Goal: Task Accomplishment & Management: Complete application form

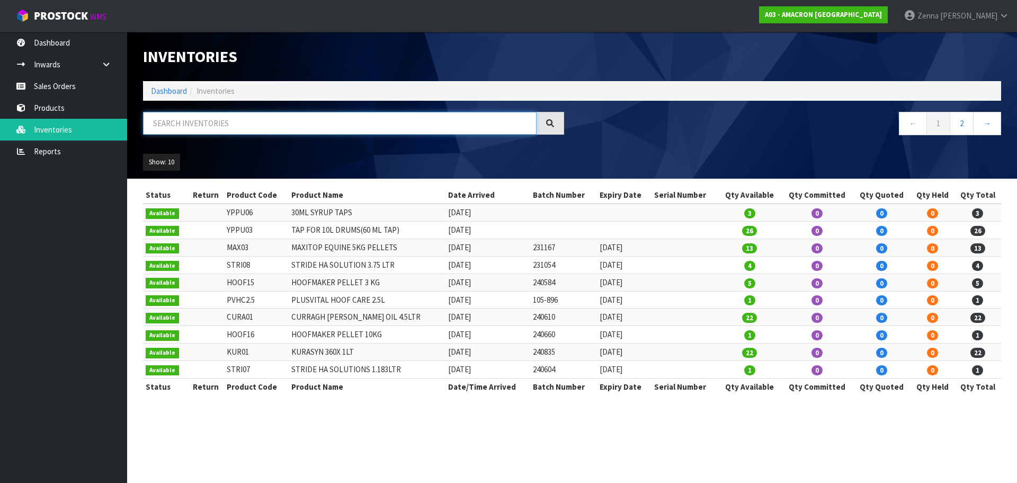
click at [333, 121] on input "text" at bounding box center [340, 123] width 394 height 23
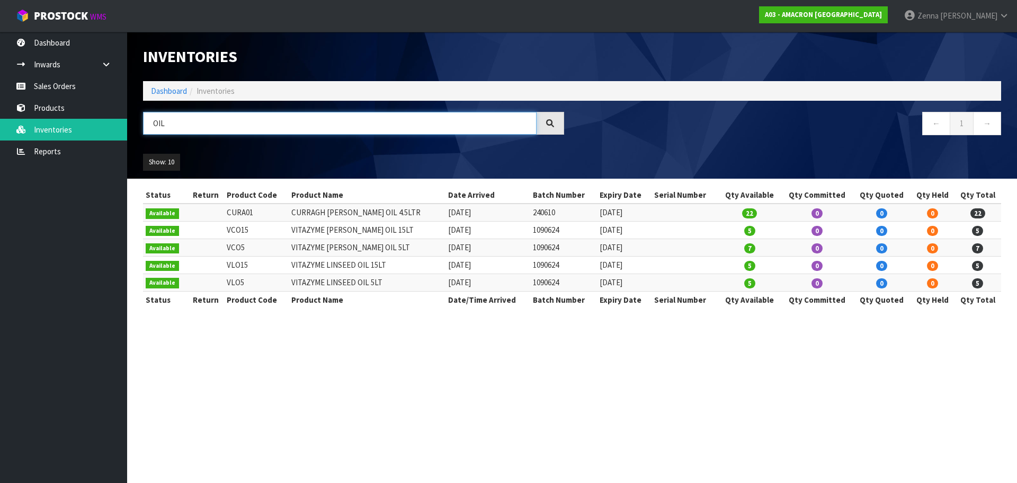
click at [127, 122] on header "Inventories Dashboard Inventories OIL ← 1 → Show: 10 5 10 25 50 All Show Stock" at bounding box center [572, 105] width 890 height 147
type input "RACING"
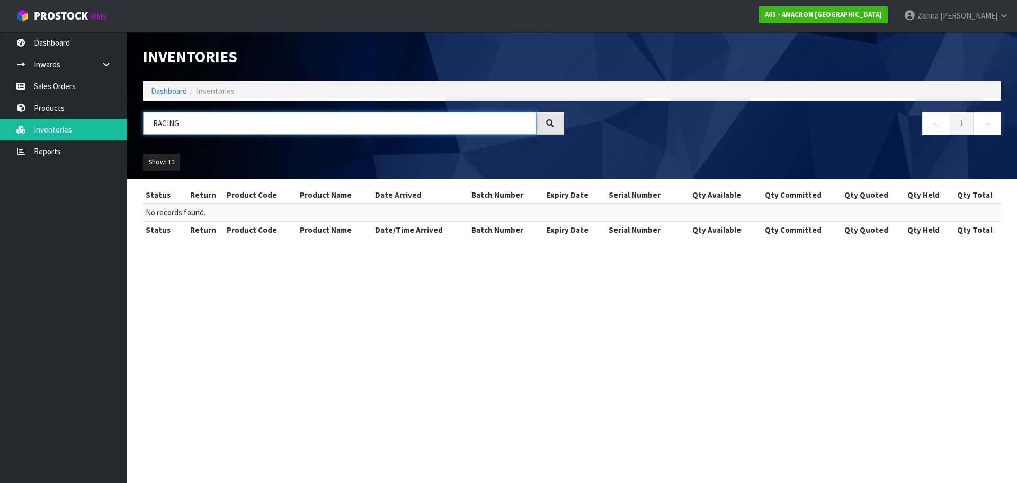
drag, startPoint x: 183, startPoint y: 129, endPoint x: 139, endPoint y: 132, distance: 44.1
click at [139, 132] on div "RACING" at bounding box center [353, 127] width 437 height 31
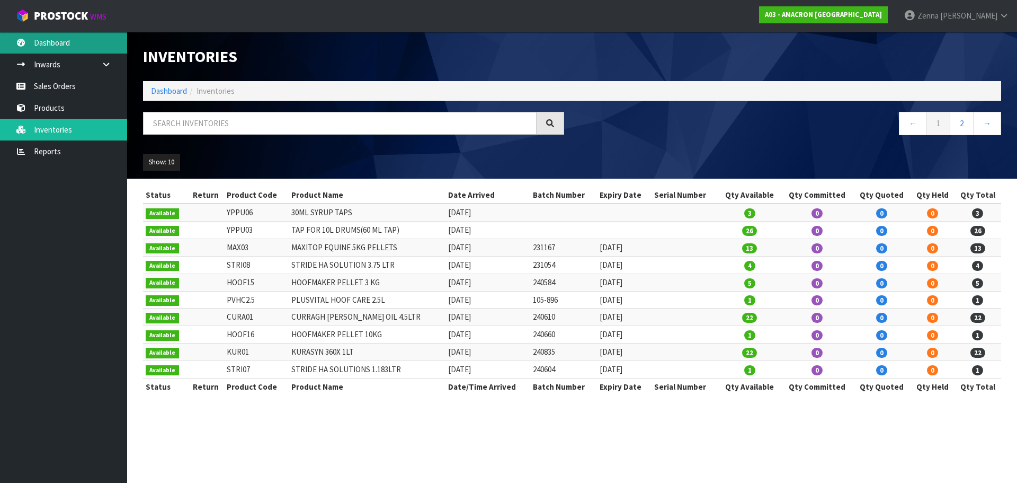
click at [61, 52] on link "Dashboard" at bounding box center [63, 43] width 127 height 22
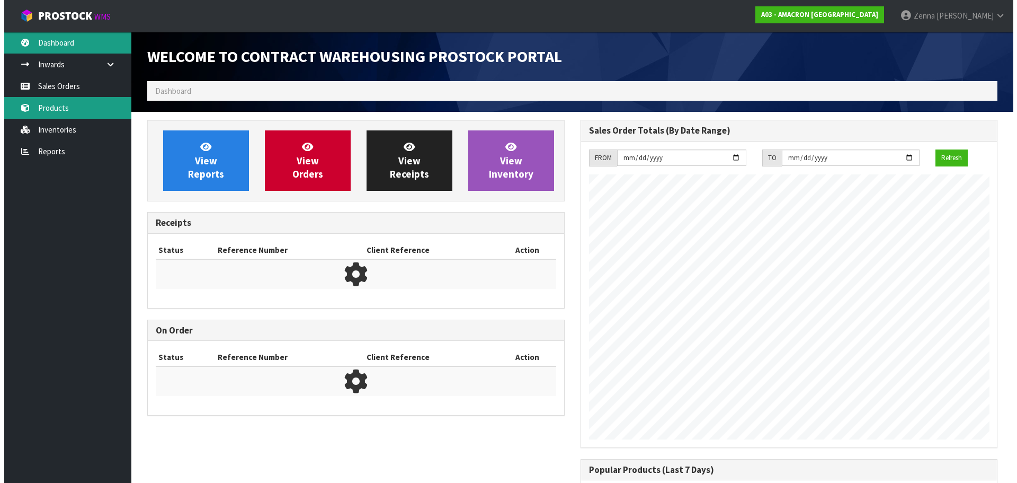
scroll to position [485, 433]
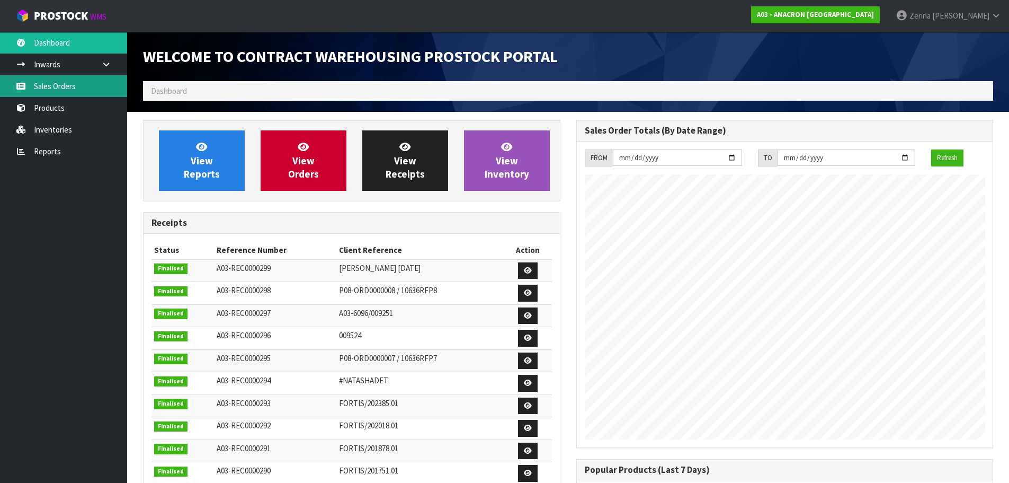
click at [48, 86] on link "Sales Orders" at bounding box center [63, 86] width 127 height 22
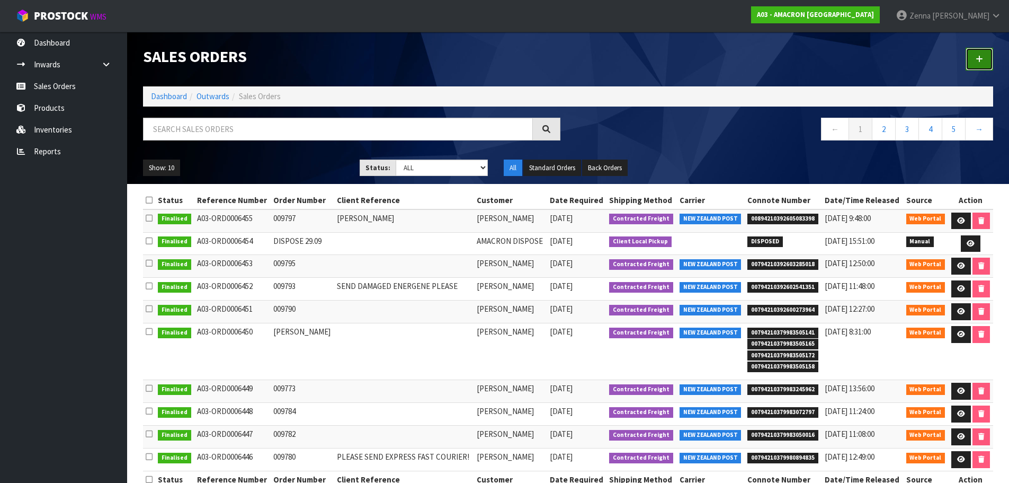
click at [979, 59] on icon at bounding box center [979, 59] width 7 height 8
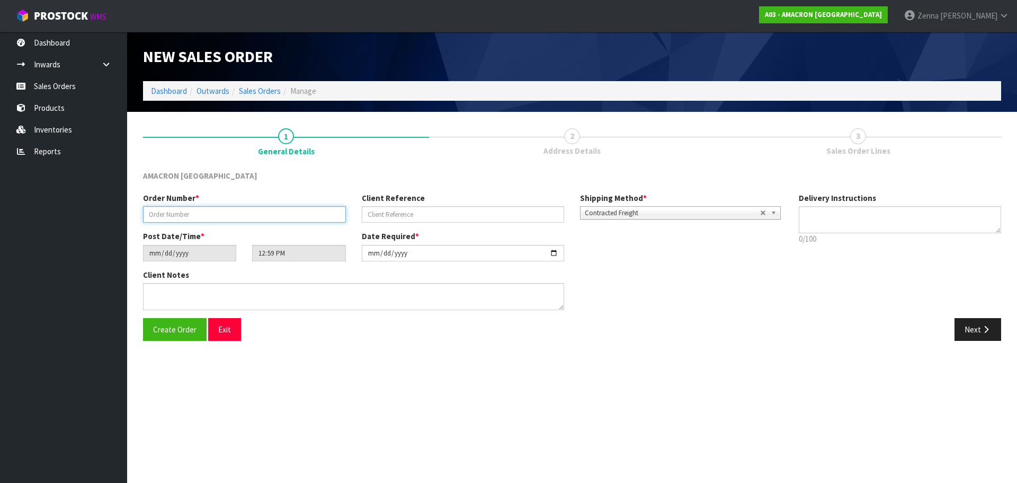
click at [298, 221] on input "text" at bounding box center [244, 214] width 203 height 16
click at [233, 212] on input "text" at bounding box center [244, 214] width 203 height 16
type input "009799"
click at [449, 203] on div "Client Reference" at bounding box center [463, 207] width 219 height 30
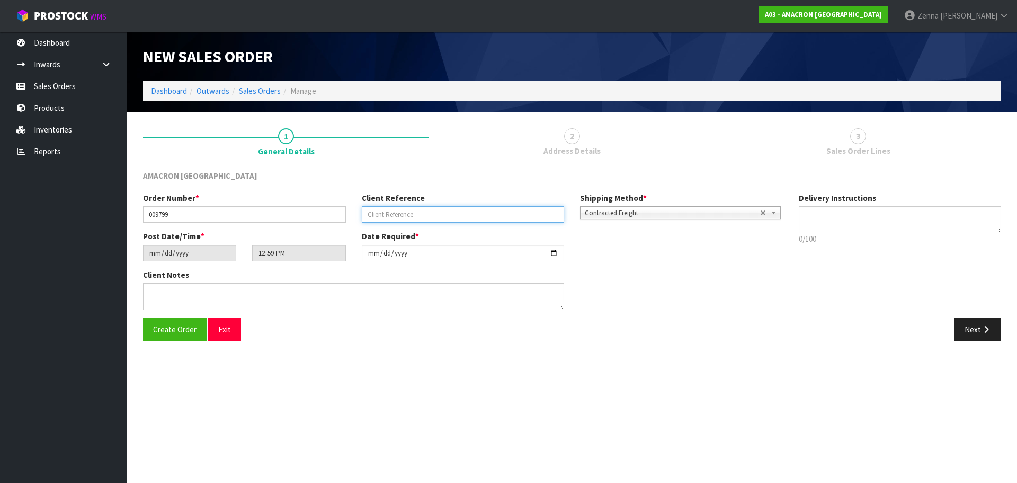
click at [449, 210] on input "text" at bounding box center [463, 214] width 203 height 16
type input "[PERSON_NAME]"
click at [966, 331] on button "Next" at bounding box center [977, 329] width 47 height 23
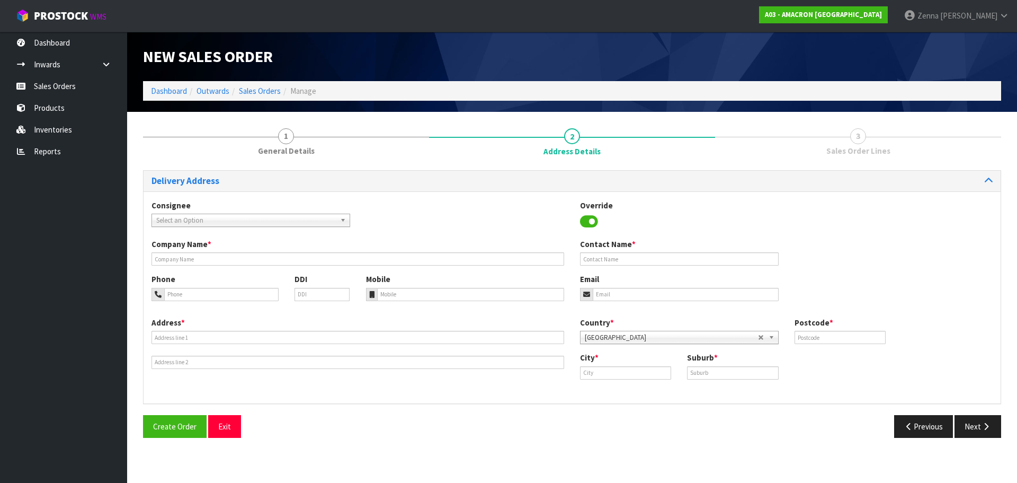
click at [271, 214] on span "Select an Option" at bounding box center [246, 220] width 180 height 13
click at [267, 221] on span "Select an Option" at bounding box center [246, 220] width 180 height 13
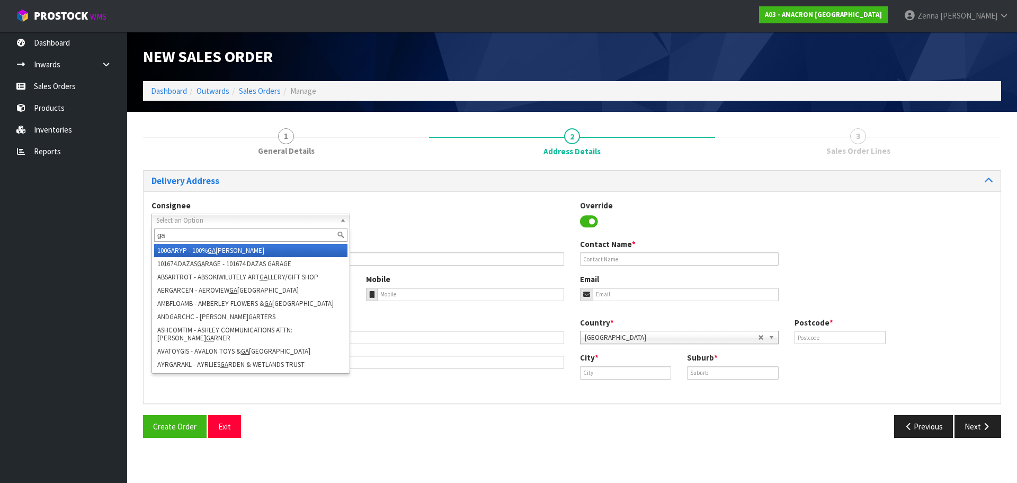
type input "g"
click at [386, 237] on div "Consignee 000001.BAY MECHANICS - BAY MECHANICS 000001A - BRAKE & TRANSMISSION N…" at bounding box center [572, 219] width 857 height 39
